Goal: Communication & Community: Answer question/provide support

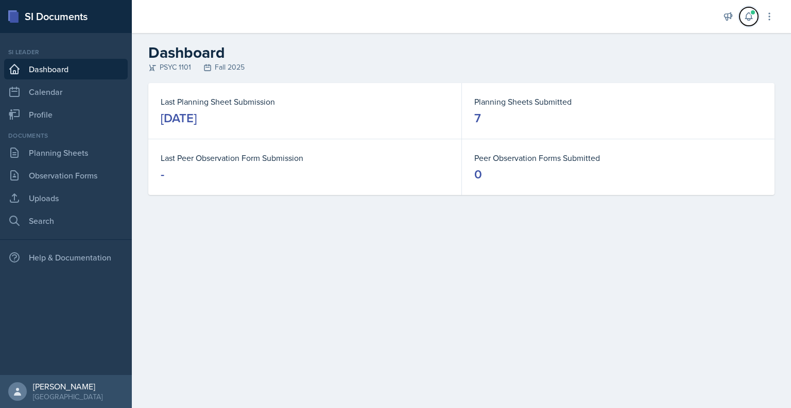
click at [748, 17] on icon at bounding box center [749, 16] width 10 height 10
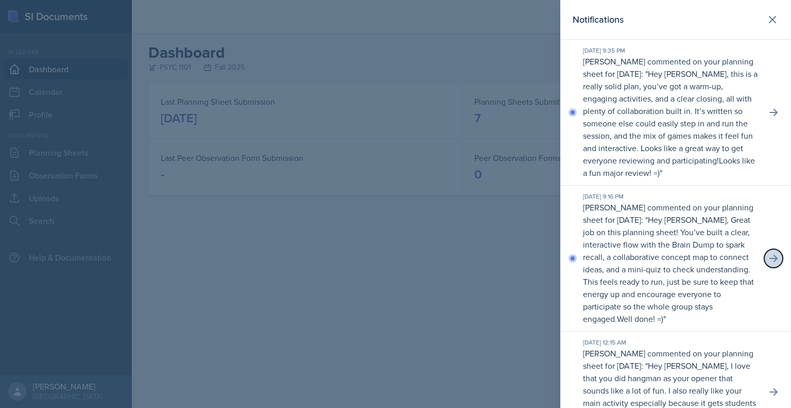
click at [770, 256] on icon at bounding box center [774, 258] width 8 height 7
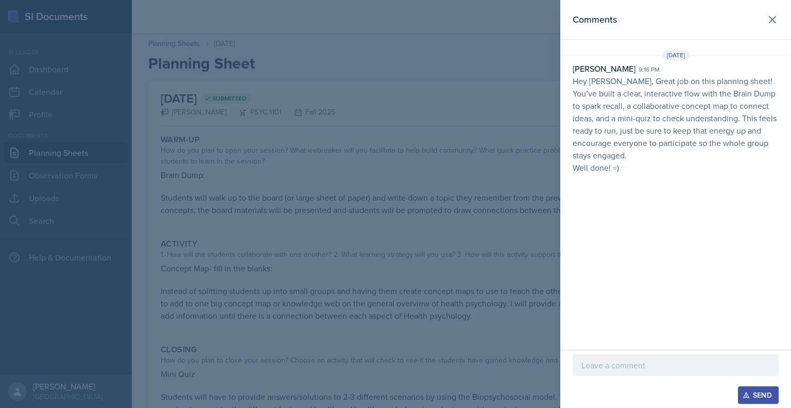
click at [638, 366] on p at bounding box center [676, 365] width 189 height 12
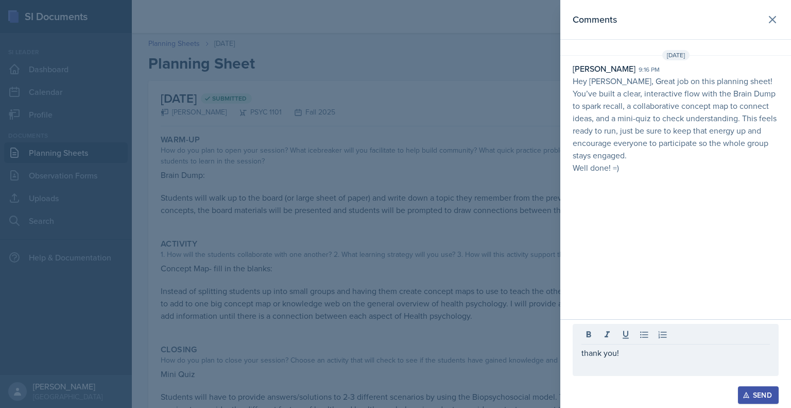
click at [756, 395] on div "Send" at bounding box center [758, 395] width 27 height 8
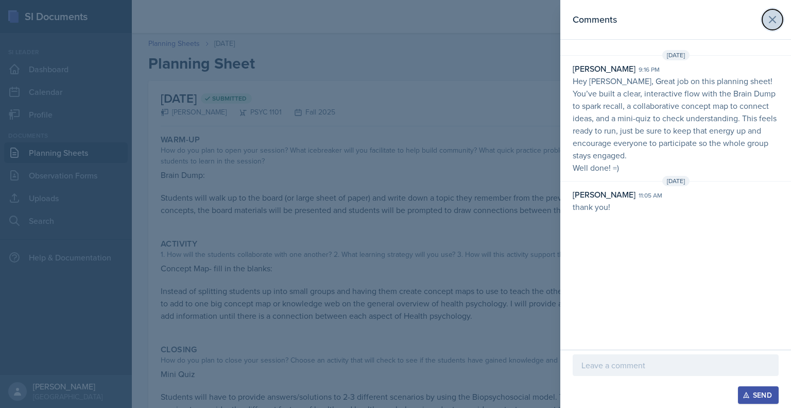
click at [776, 24] on icon at bounding box center [773, 19] width 12 height 12
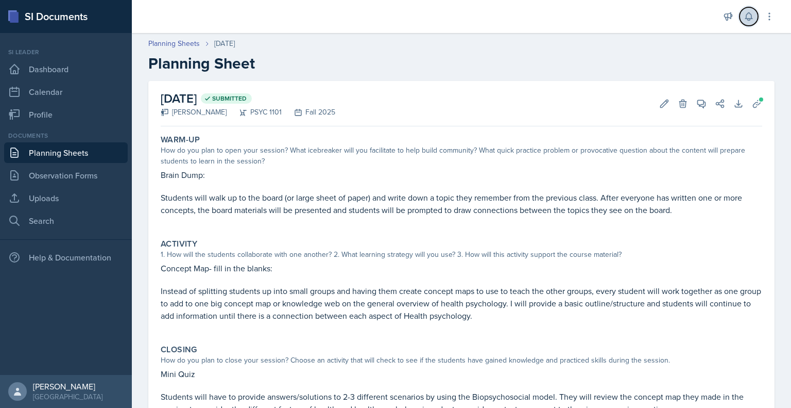
click at [747, 13] on icon at bounding box center [749, 16] width 10 height 10
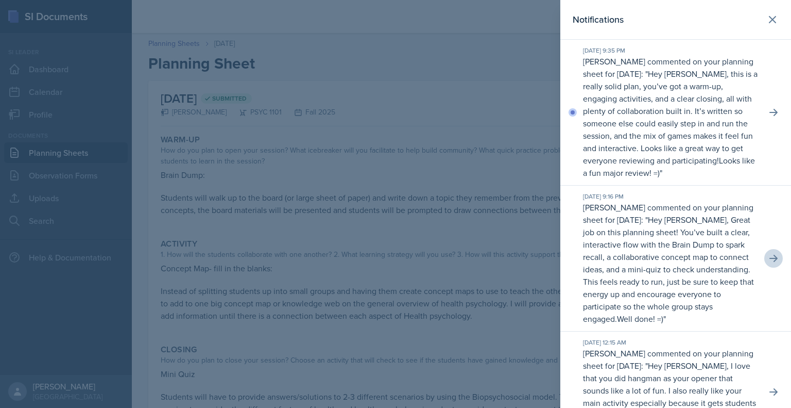
click at [709, 117] on p "Hey [PERSON_NAME], this is a really solid plan, you’ve got a warm-up, engaging …" at bounding box center [670, 117] width 175 height 98
click at [769, 113] on icon at bounding box center [774, 112] width 10 height 10
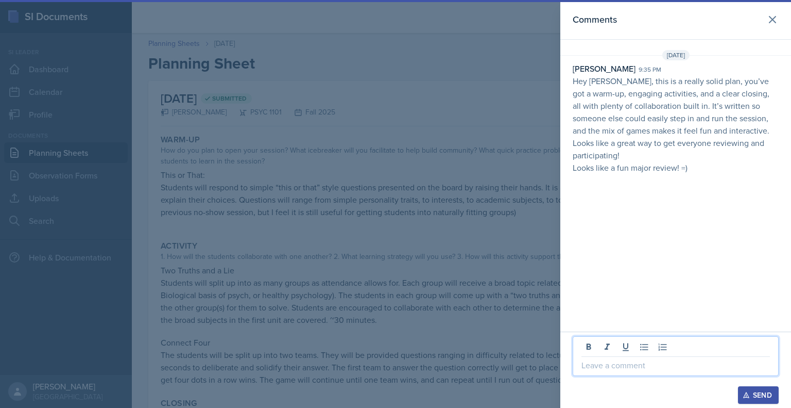
click at [632, 359] on p at bounding box center [676, 365] width 189 height 12
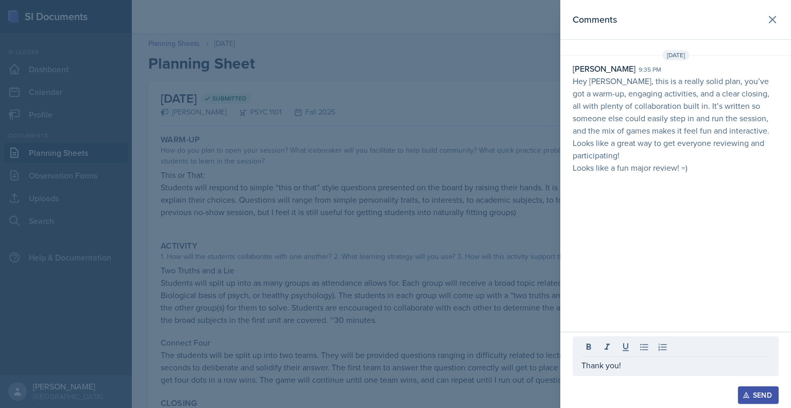
click at [742, 390] on button "Send" at bounding box center [758, 395] width 41 height 18
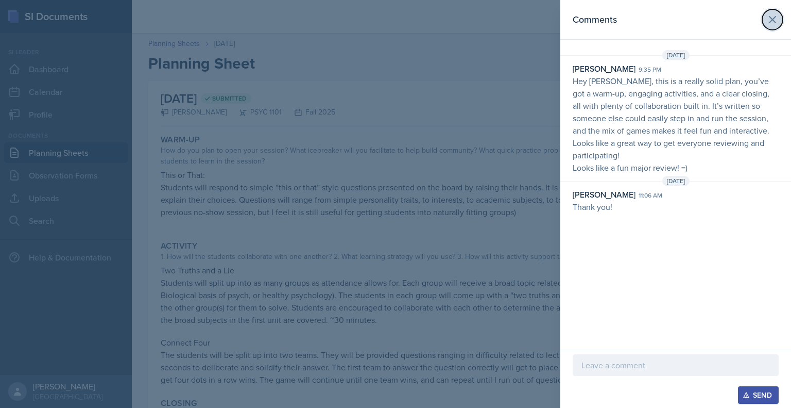
click at [774, 24] on icon at bounding box center [773, 19] width 12 height 12
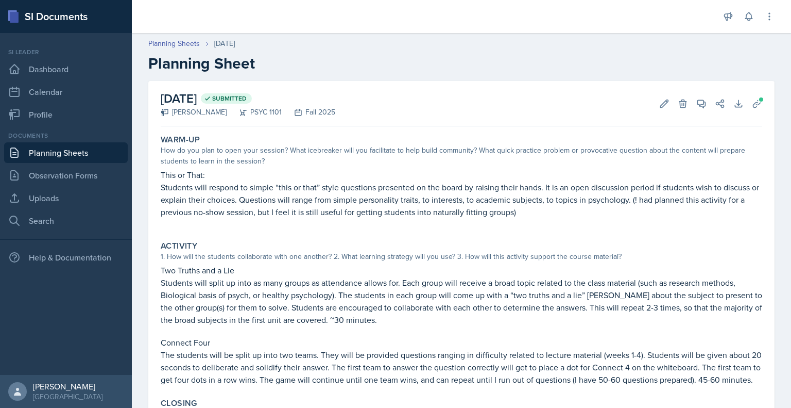
scroll to position [174, 0]
